Goal: Task Accomplishment & Management: Manage account settings

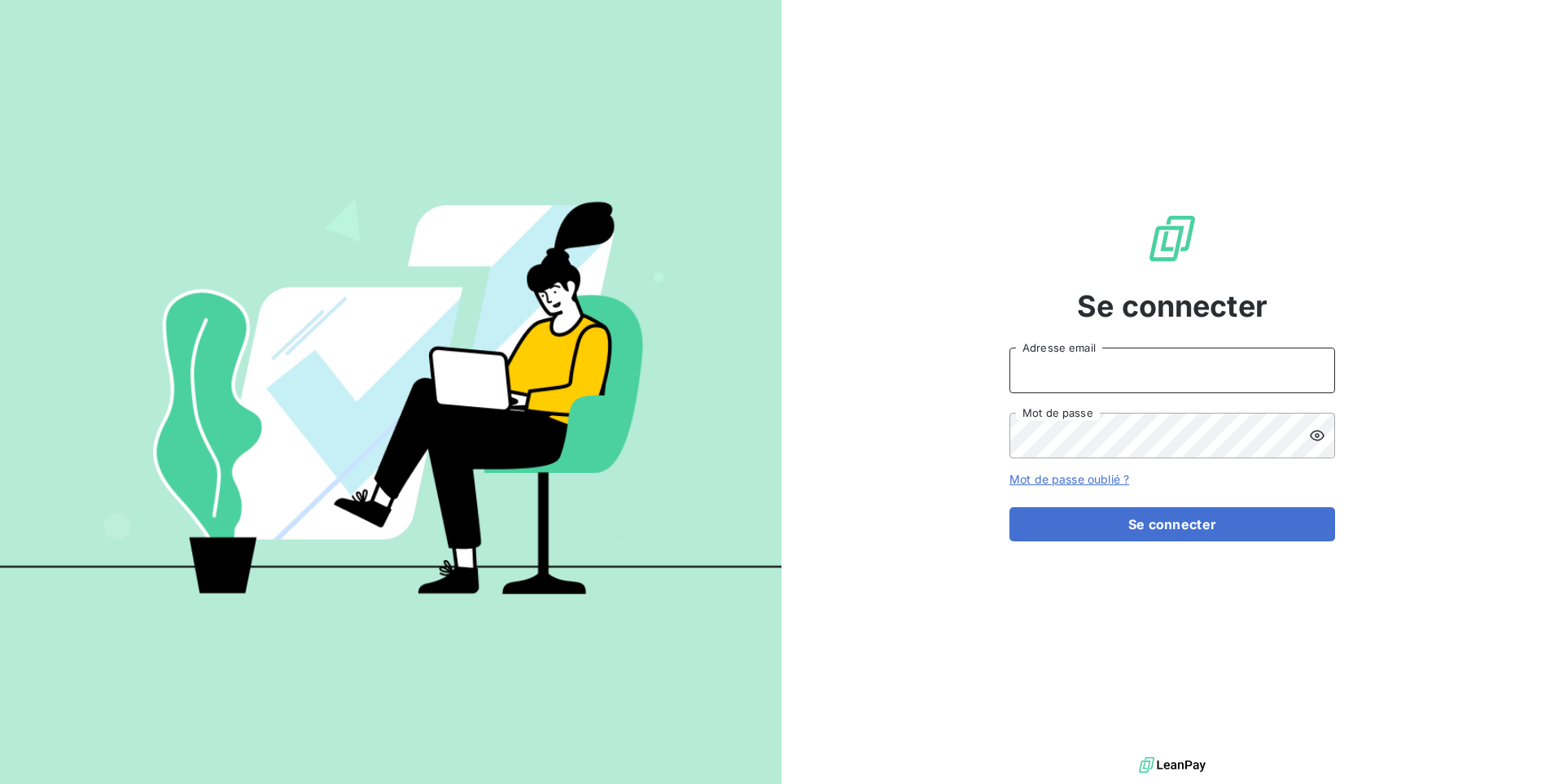
click at [1058, 369] on input "Adresse email" at bounding box center [1172, 370] width 325 height 46
type input "admin@jvd"
click at [1009, 507] on button "Se connecter" at bounding box center [1172, 524] width 325 height 34
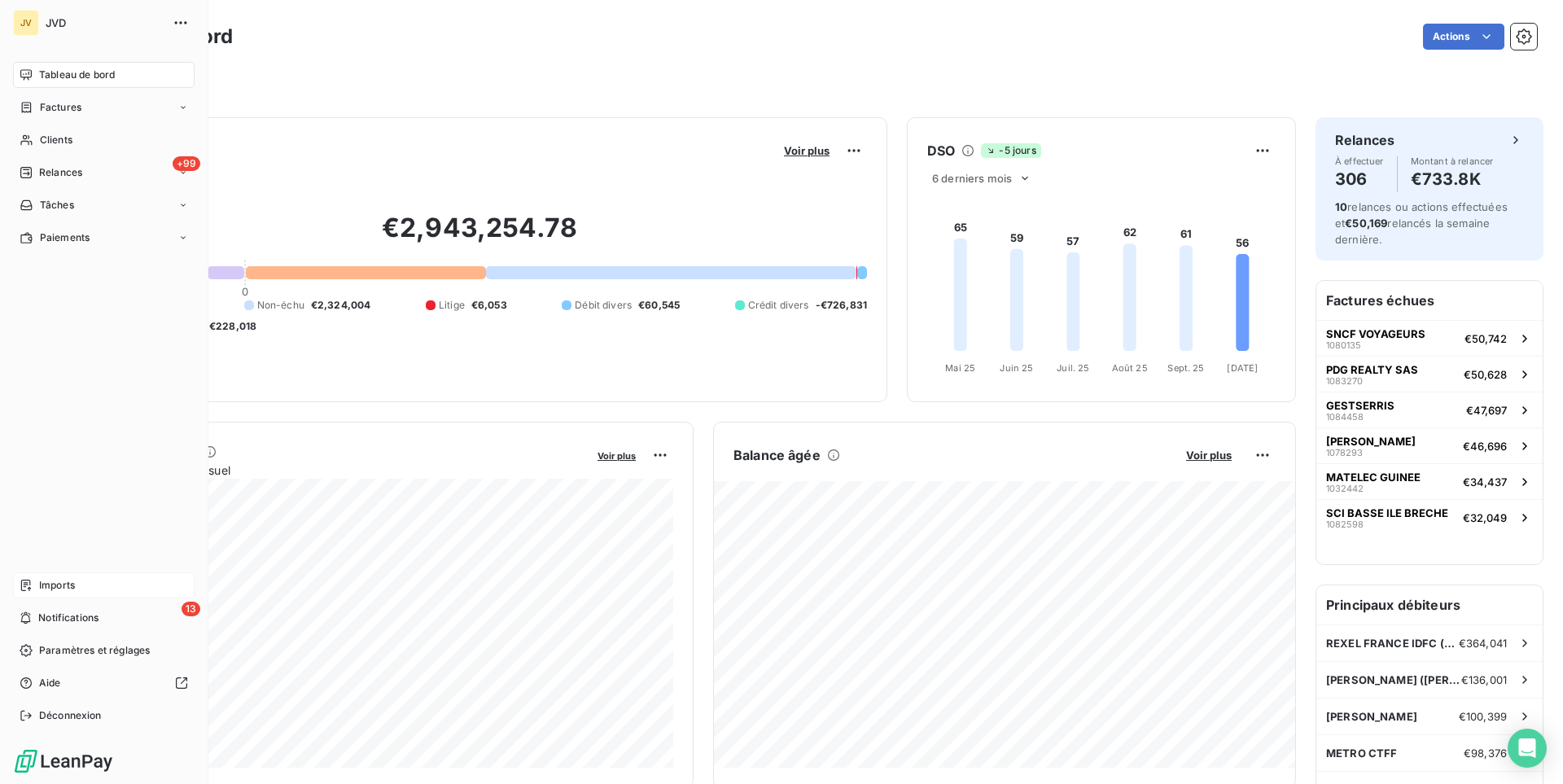
click at [74, 590] on span "Imports" at bounding box center [57, 585] width 36 height 14
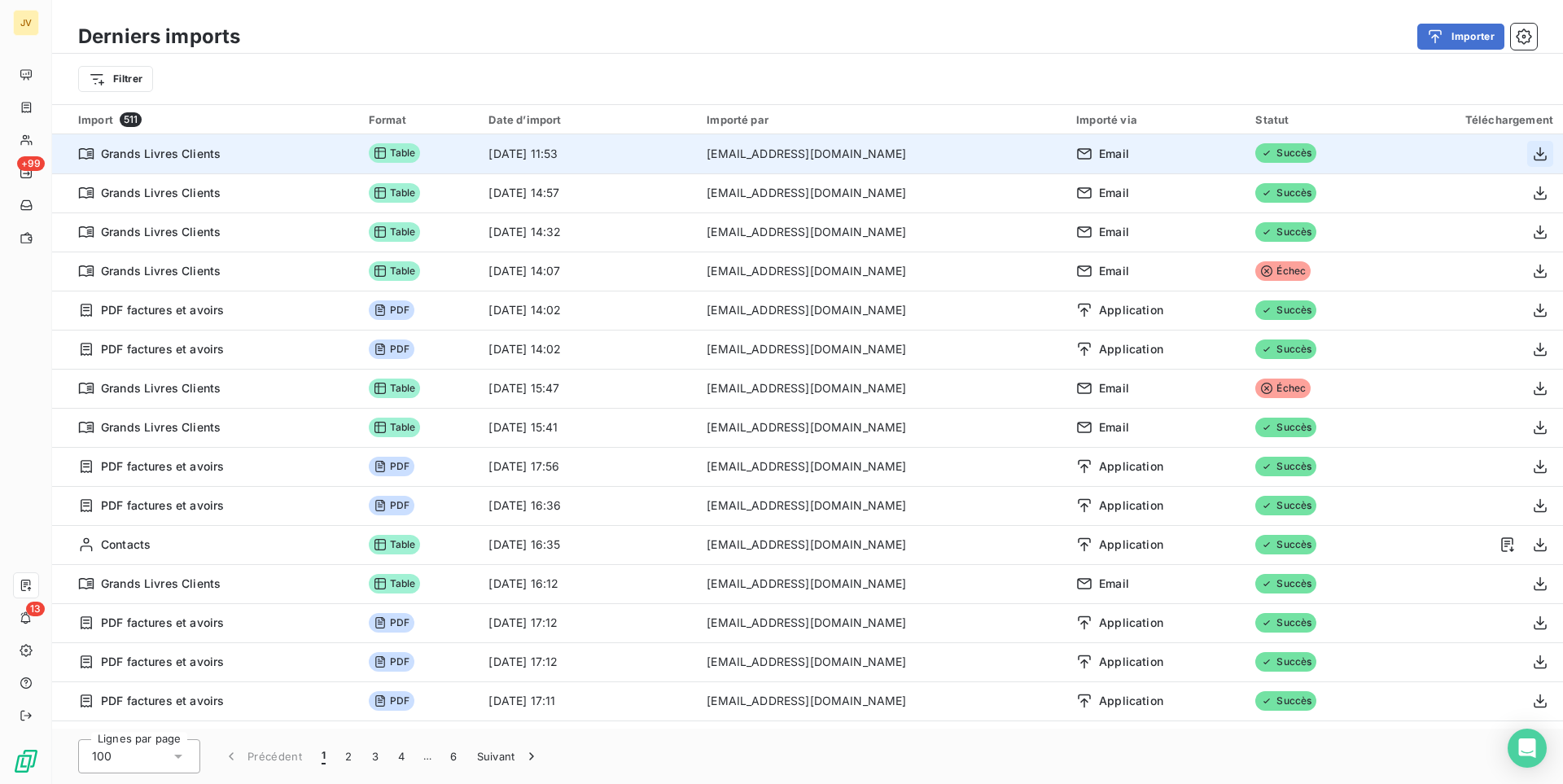
click at [1543, 155] on icon "button" at bounding box center [1540, 153] width 16 height 16
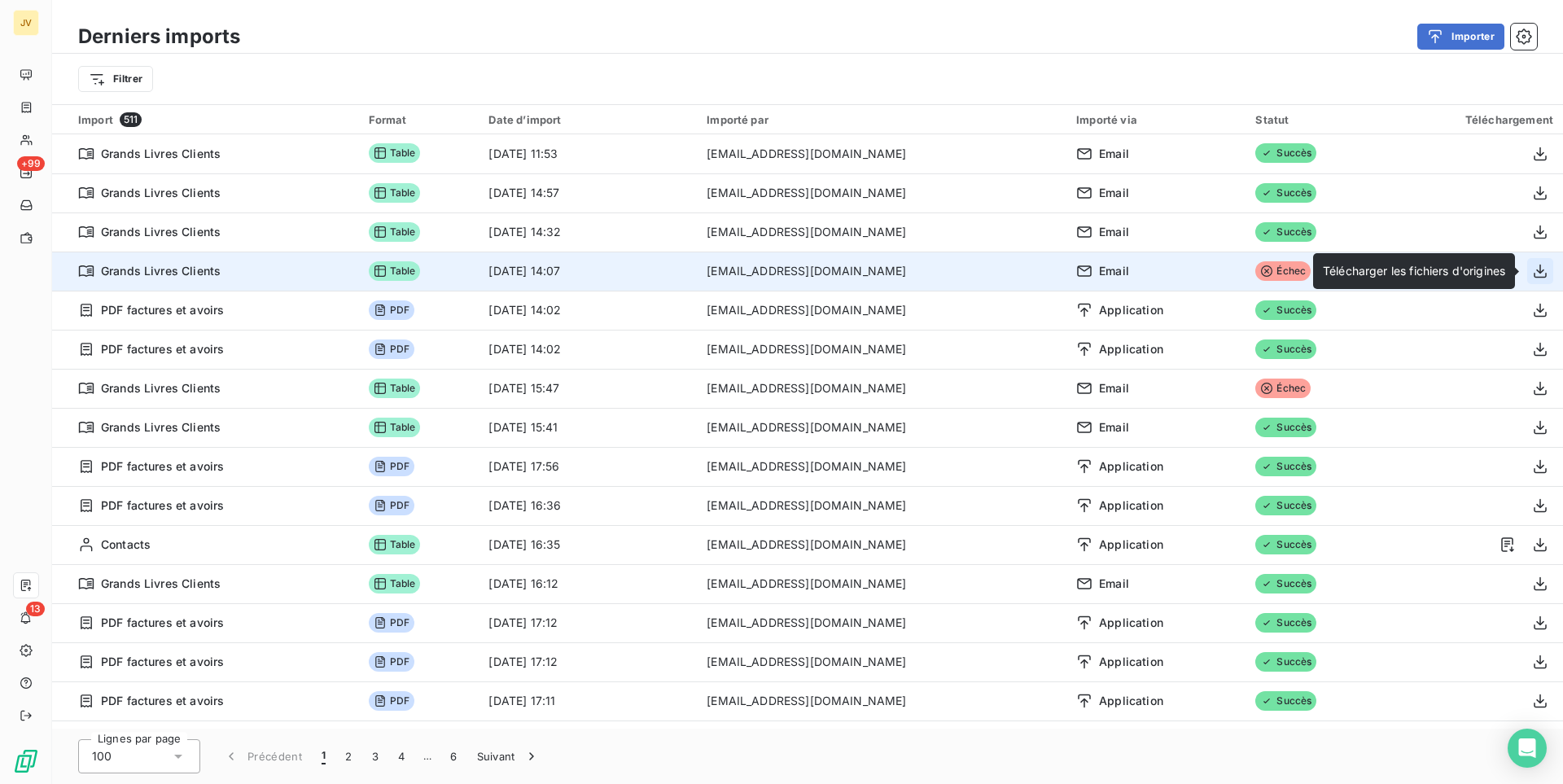
click at [1549, 267] on button "button" at bounding box center [1540, 271] width 26 height 26
